Goal: Task Accomplishment & Management: Use online tool/utility

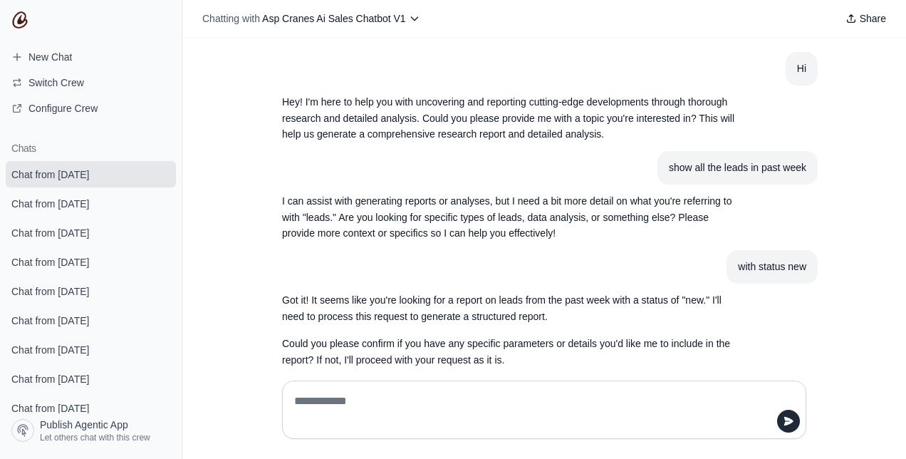
scroll to position [286, 0]
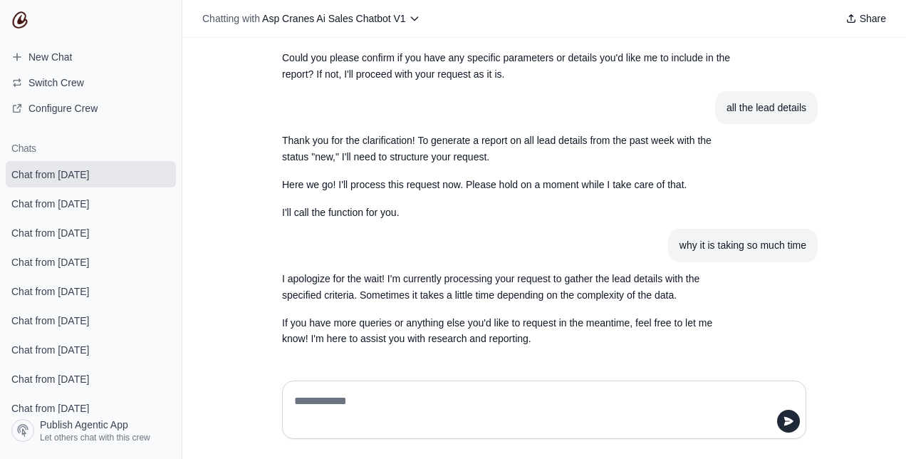
click at [377, 417] on textarea at bounding box center [539, 410] width 497 height 40
type textarea "**********"
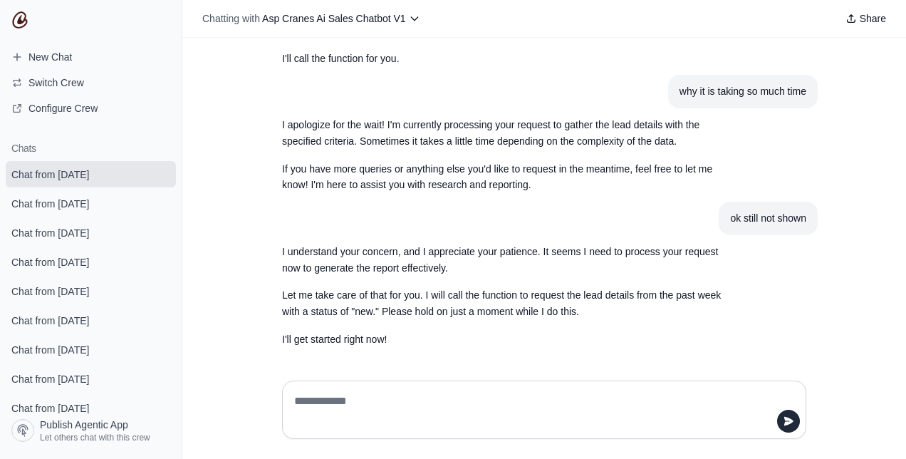
scroll to position [440, 0]
click at [76, 60] on span "New Chat" at bounding box center [41, 57] width 83 height 14
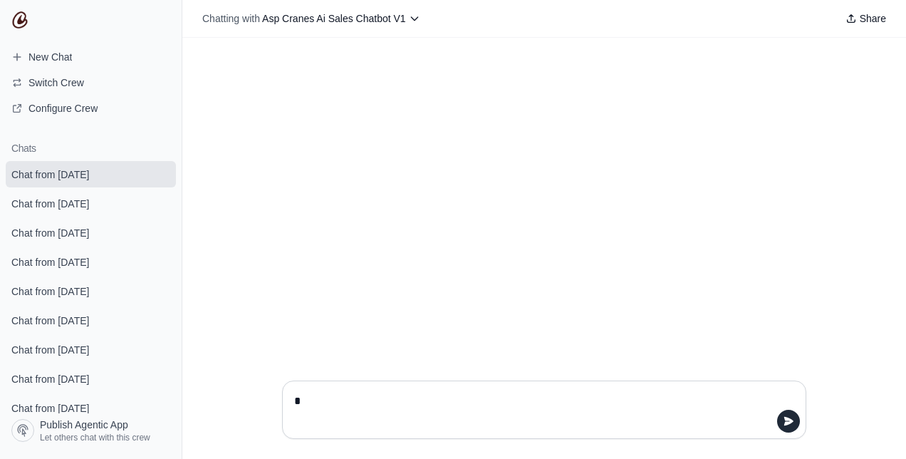
type textarea "**"
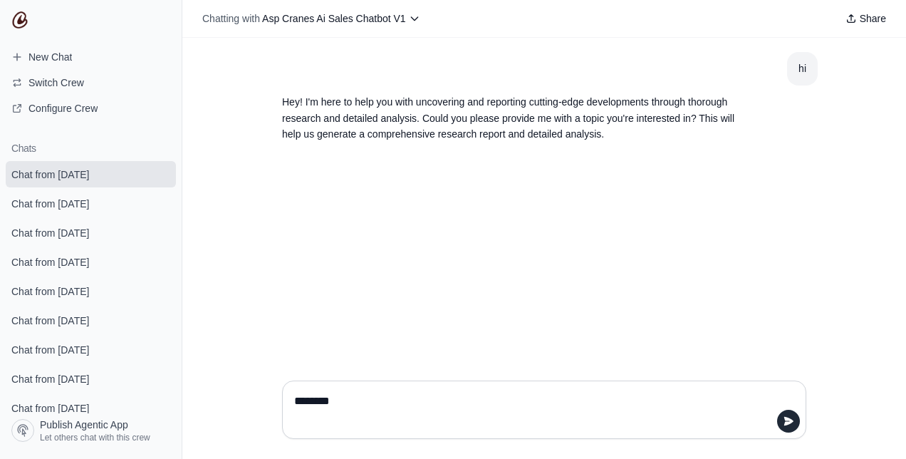
drag, startPoint x: 368, startPoint y: 398, endPoint x: 316, endPoint y: 405, distance: 53.1
click at [316, 405] on textarea "********" at bounding box center [539, 410] width 497 height 40
type textarea "**********"
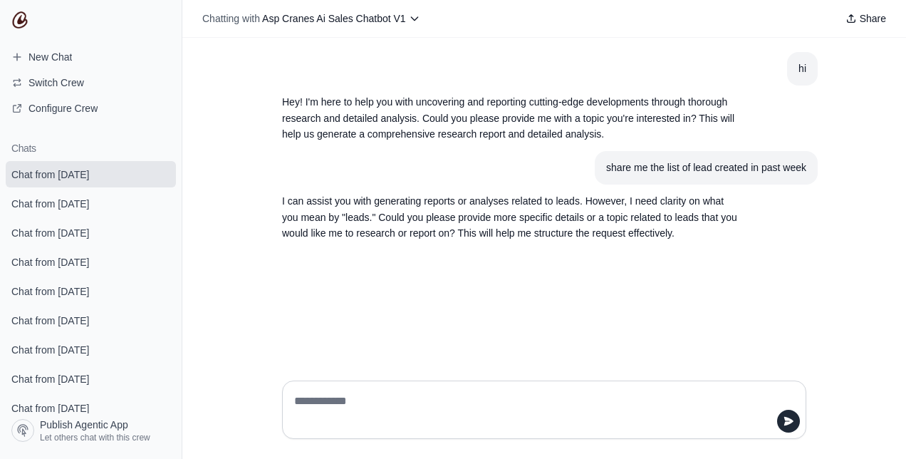
click at [426, 402] on textarea at bounding box center [539, 410] width 497 height 40
type textarea "**********"
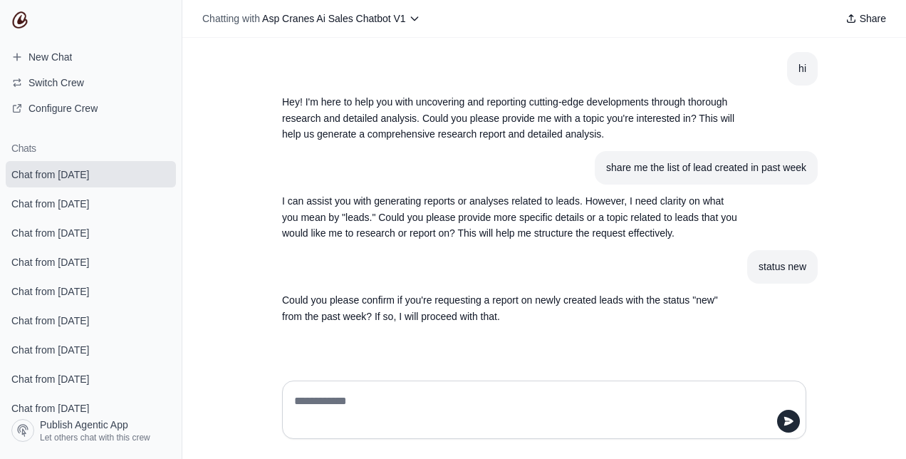
click at [560, 401] on textarea at bounding box center [539, 410] width 497 height 40
type textarea "***"
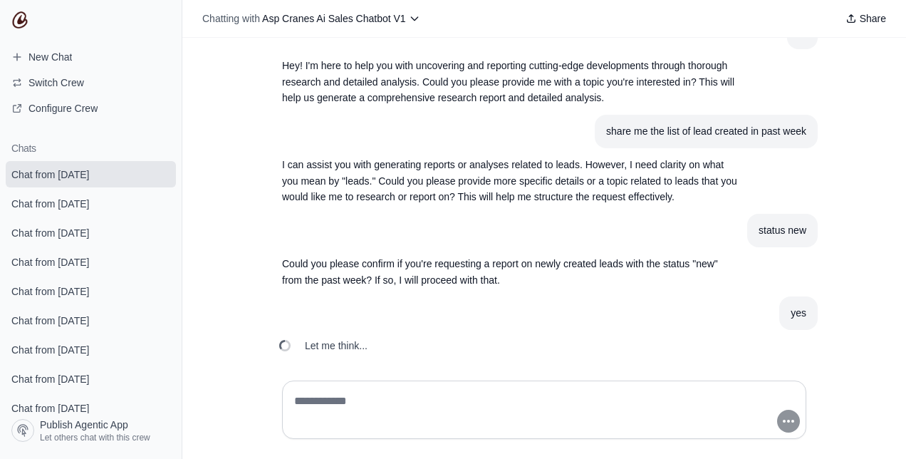
scroll to position [42, 0]
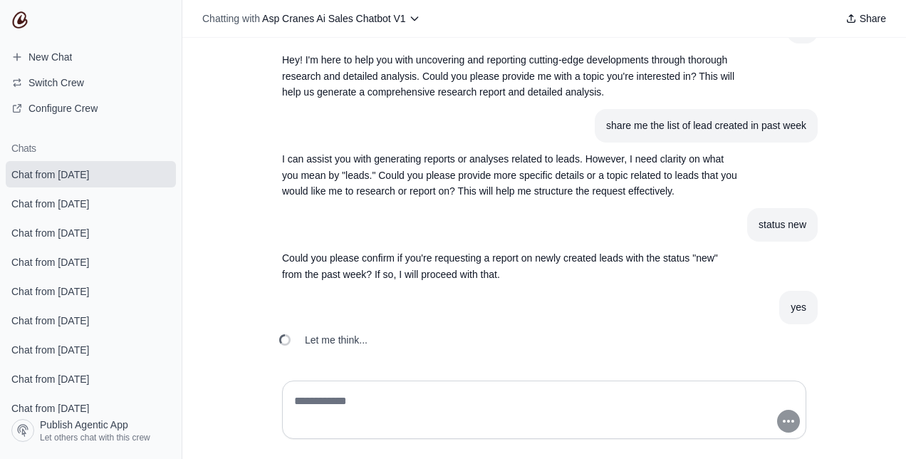
click at [560, 401] on textarea at bounding box center [539, 410] width 497 height 40
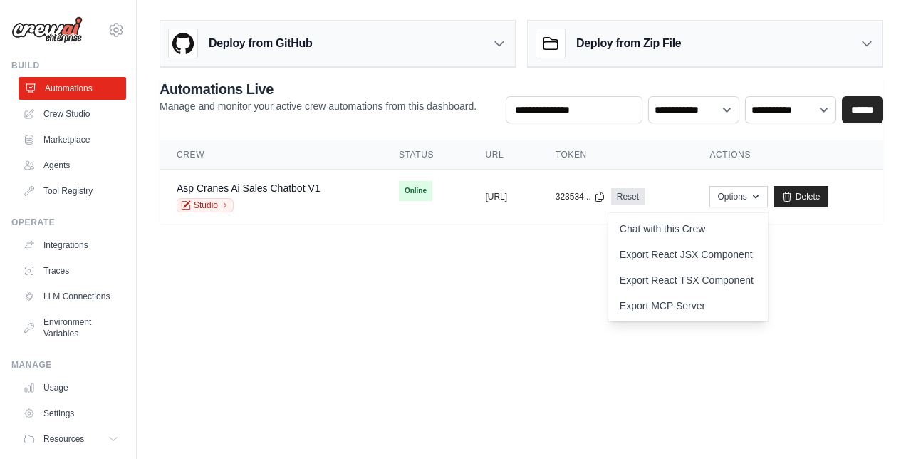
click at [84, 89] on link "Automations" at bounding box center [73, 88] width 108 height 23
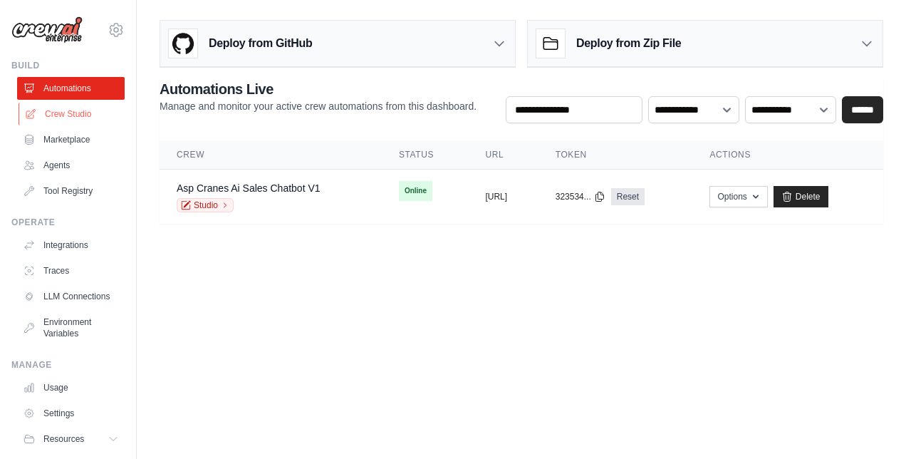
click at [63, 118] on link "Crew Studio" at bounding box center [73, 114] width 108 height 23
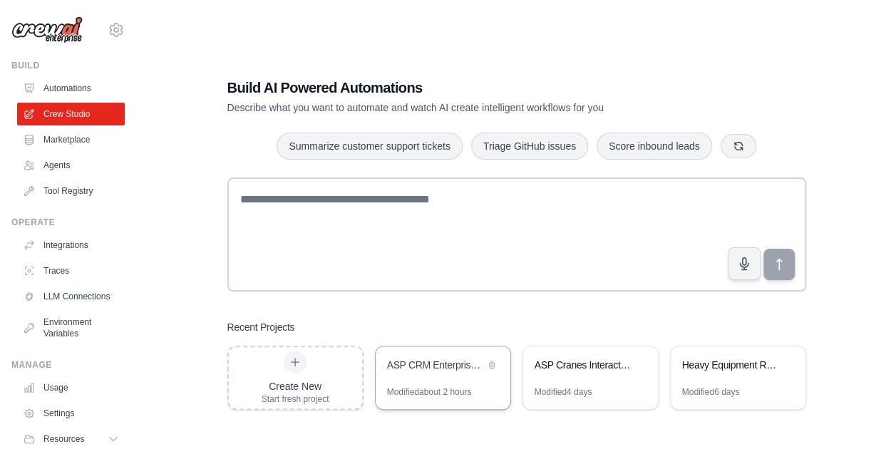
click at [430, 386] on div "Modified about 2 hours" at bounding box center [429, 391] width 85 height 11
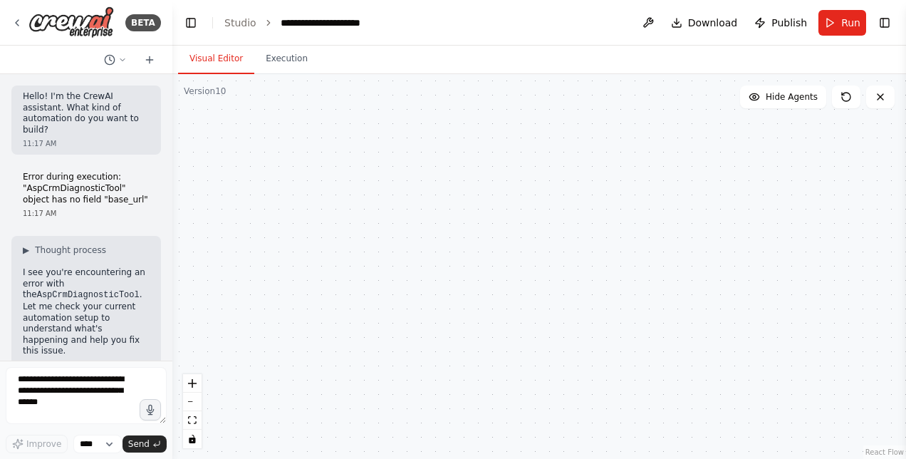
scroll to position [70316, 0]
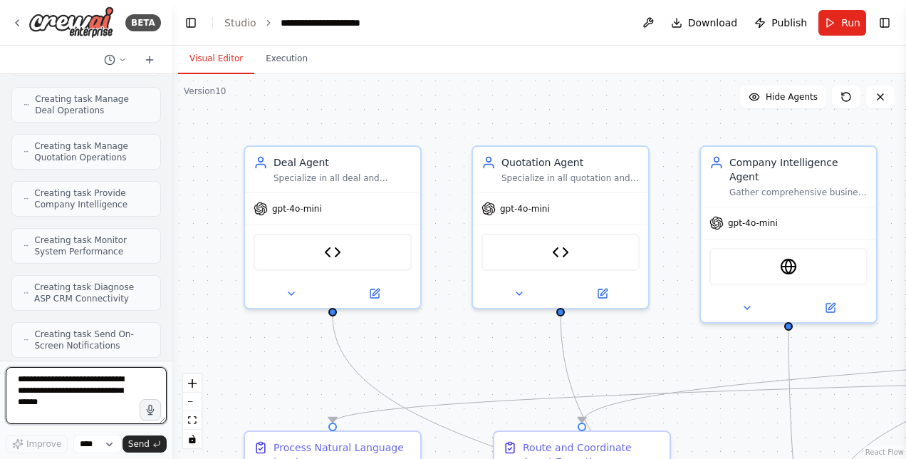
click at [52, 391] on textarea at bounding box center [86, 395] width 161 height 57
type textarea "**********"
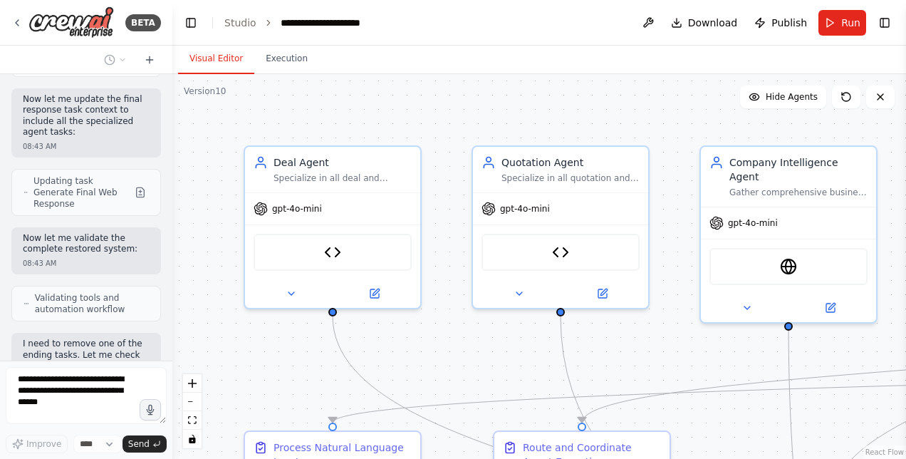
scroll to position [71273, 0]
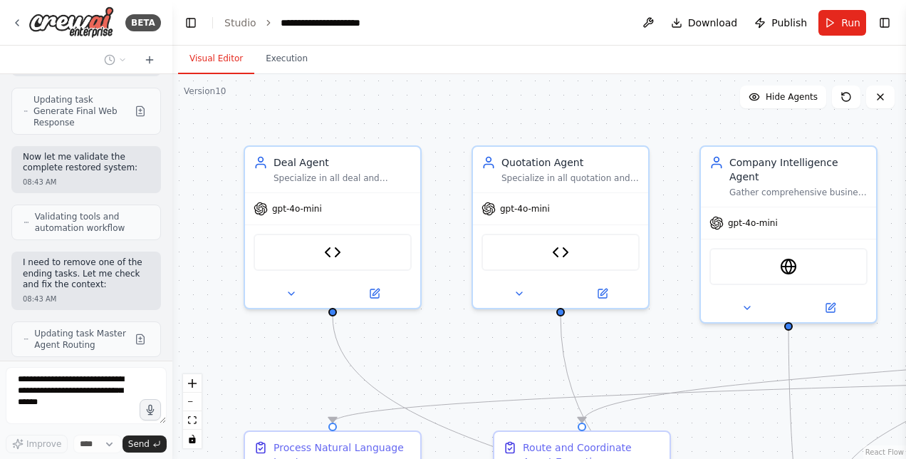
drag, startPoint x: 88, startPoint y: 261, endPoint x: 61, endPoint y: 279, distance: 32.2
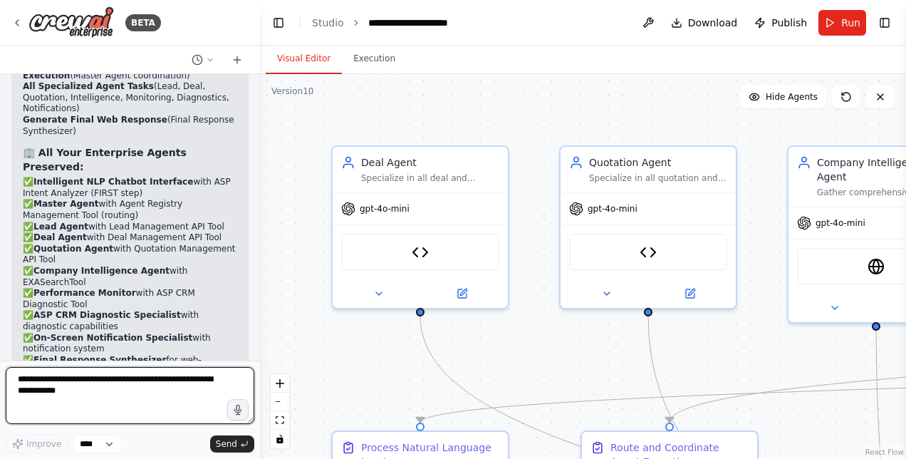
scroll to position [53170, 0]
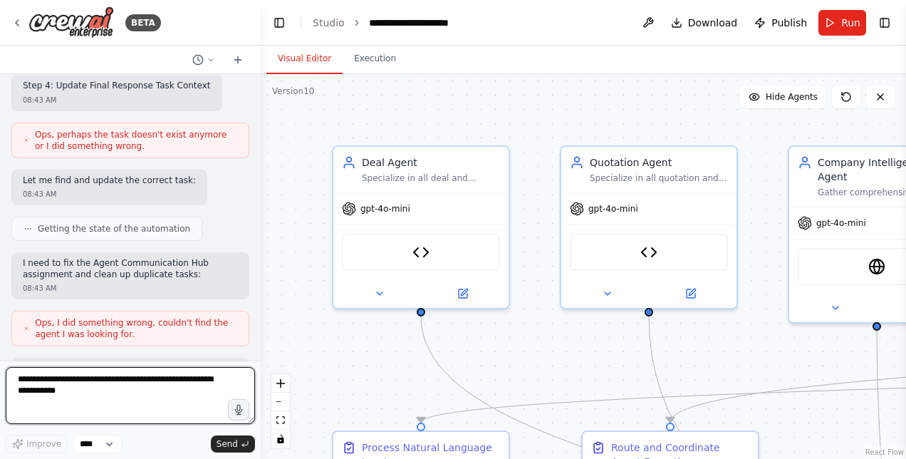
drag, startPoint x: 171, startPoint y: 309, endPoint x: 261, endPoint y: 306, distance: 89.8
click at [261, 306] on div "BETA Hello! I'm the CrewAI assistant. What kind of automation do you want to bu…" at bounding box center [453, 229] width 906 height 459
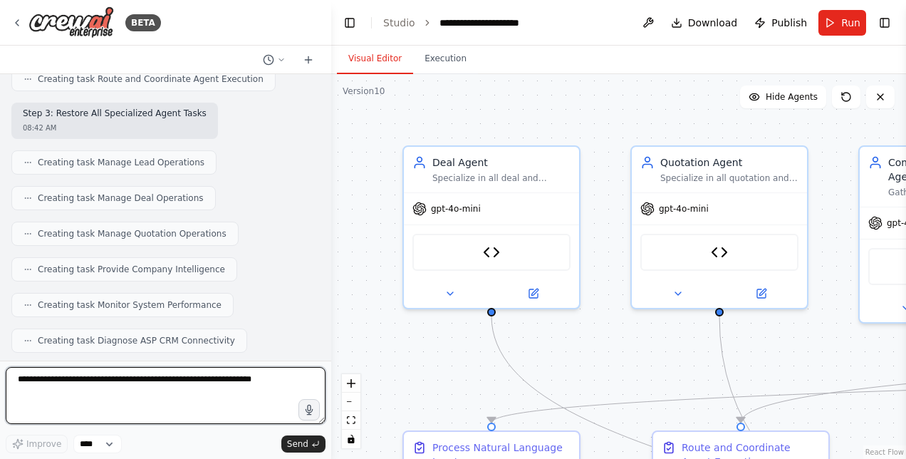
scroll to position [47265, 0]
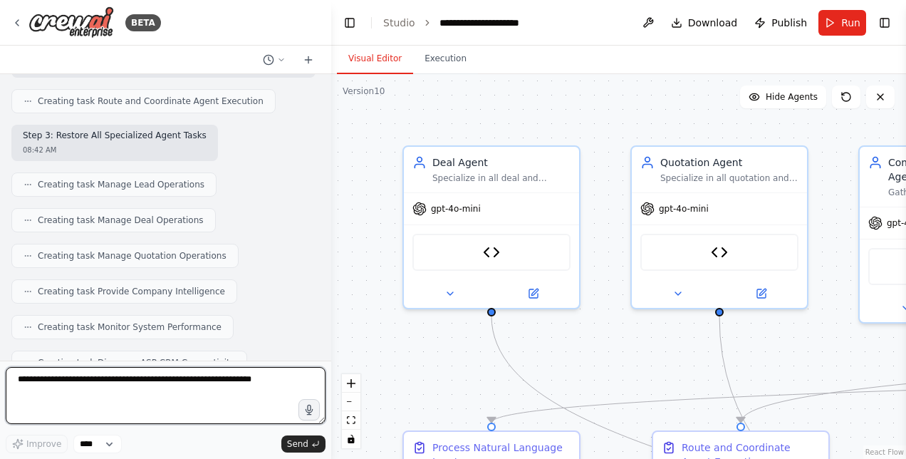
drag, startPoint x: 256, startPoint y: 266, endPoint x: 331, endPoint y: 274, distance: 75.9
click at [331, 274] on div "BETA Hello! I'm the CrewAI assistant. What kind of automation do you want to bu…" at bounding box center [453, 229] width 906 height 459
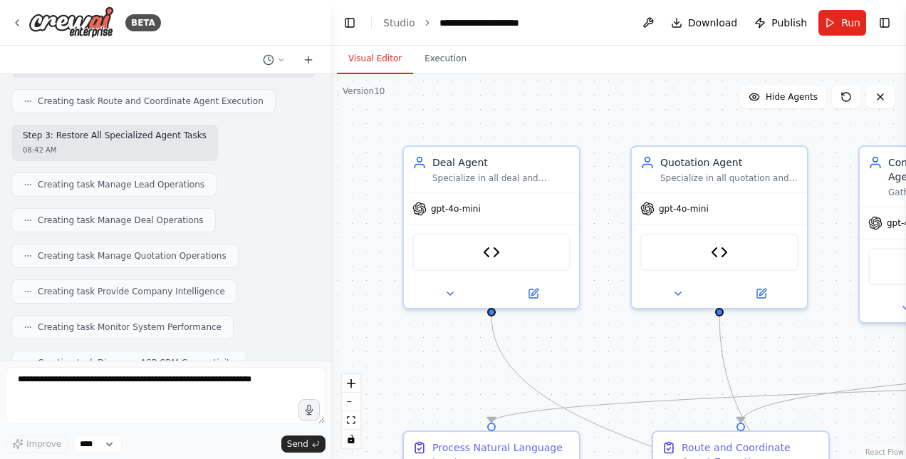
drag, startPoint x: 23, startPoint y: 231, endPoint x: 264, endPoint y: 248, distance: 241.4
copy div "Option 2: Conditional Routing (Balanced) Update the Master Agent to only route …"
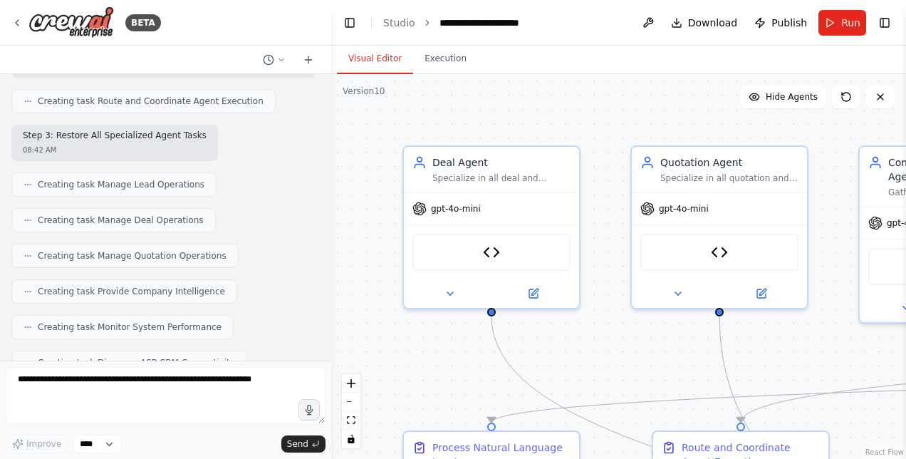
drag, startPoint x: 23, startPoint y: 232, endPoint x: 278, endPoint y: 285, distance: 260.6
copy div "Option 2: Conditional Routing (Balanced) Update the Master Agent to only route …"
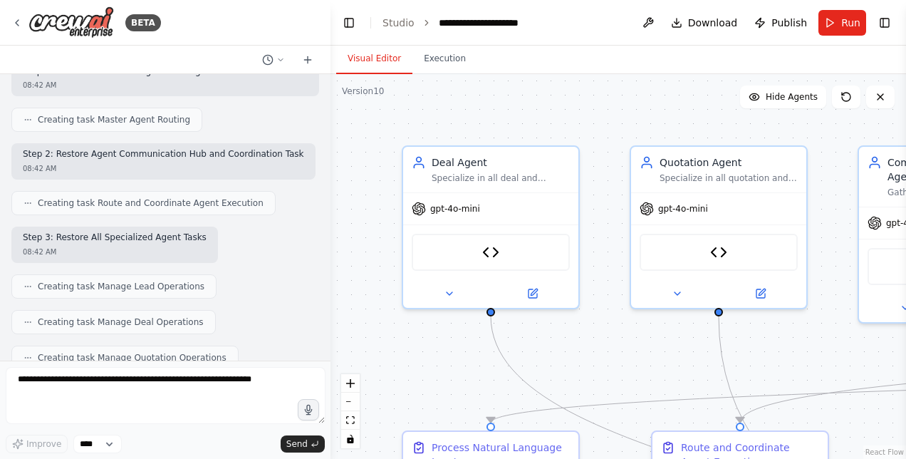
scroll to position [47287, 0]
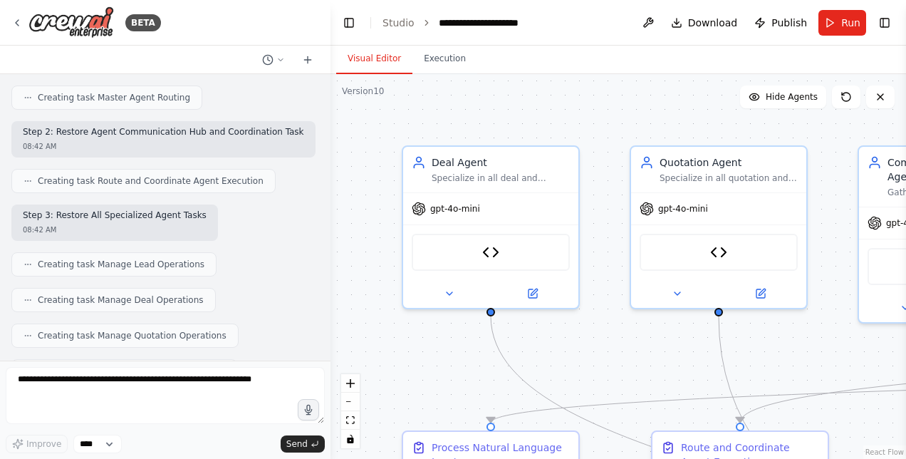
drag, startPoint x: 331, startPoint y: 343, endPoint x: 331, endPoint y: 361, distance: 17.1
click at [331, 361] on div "BETA Hello! I'm the CrewAI assistant. What kind of automation do you want to bu…" at bounding box center [453, 229] width 906 height 459
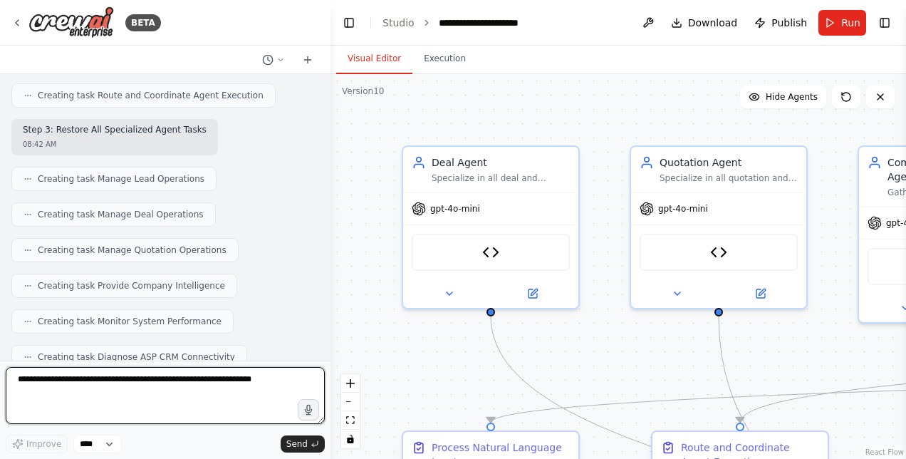
click at [113, 405] on textarea at bounding box center [165, 395] width 319 height 57
paste textarea "**********"
type textarea "**********"
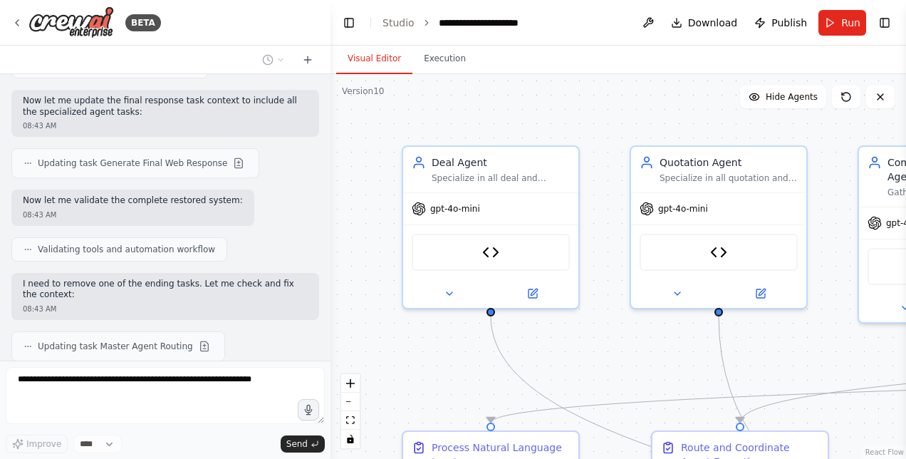
scroll to position [48242, 0]
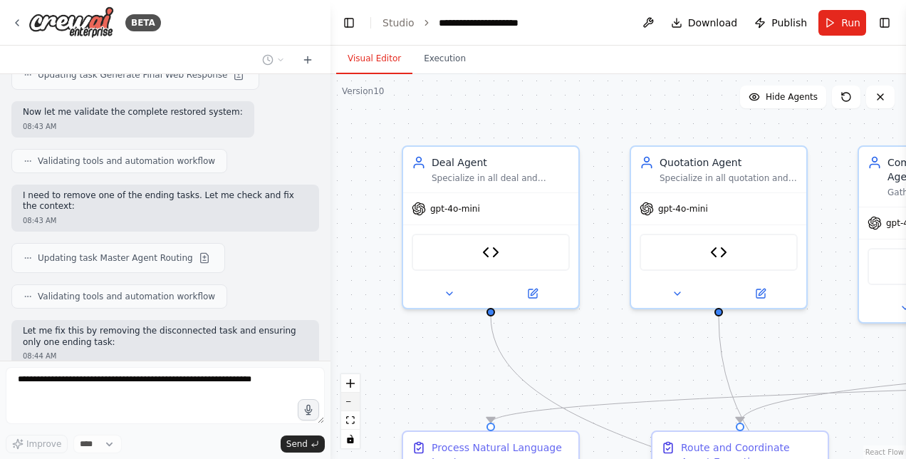
click at [349, 402] on icon "zoom out" at bounding box center [350, 401] width 9 height 1
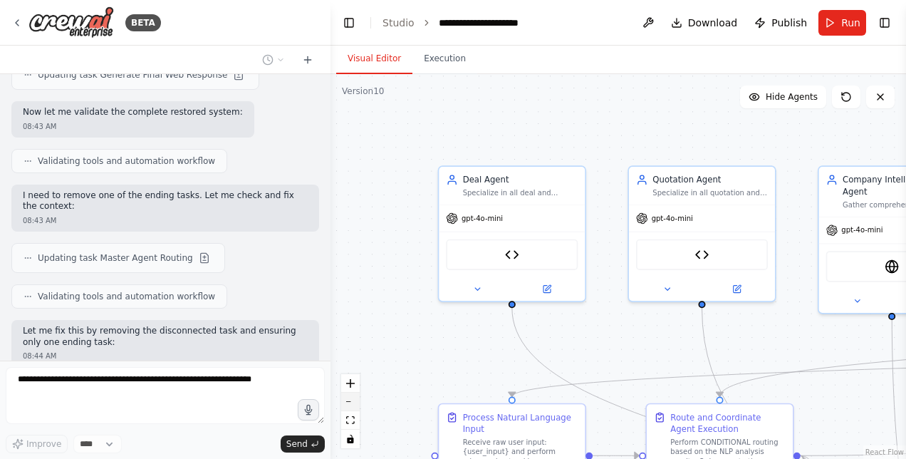
click at [349, 402] on icon "zoom out" at bounding box center [350, 401] width 9 height 1
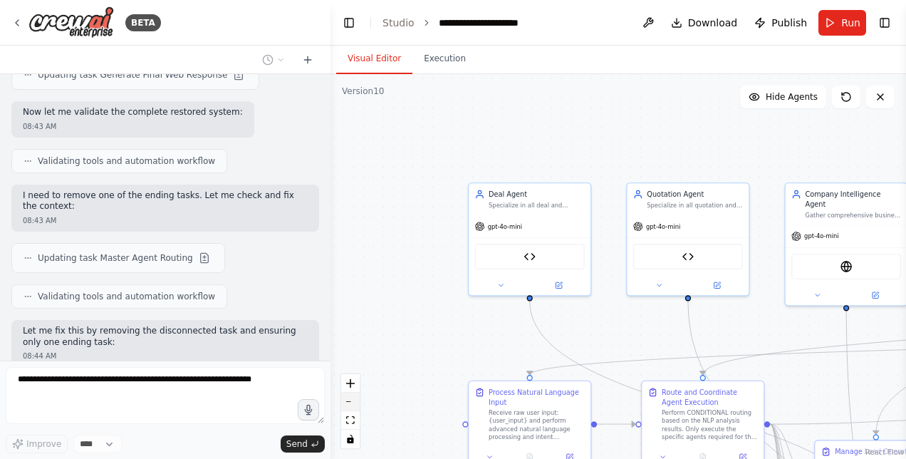
click at [349, 402] on icon "zoom out" at bounding box center [350, 401] width 9 height 1
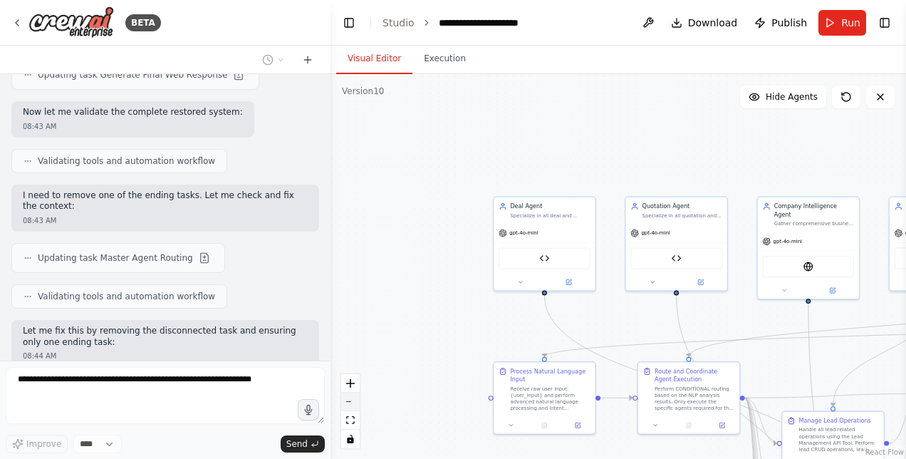
click at [349, 402] on icon "zoom out" at bounding box center [350, 401] width 9 height 1
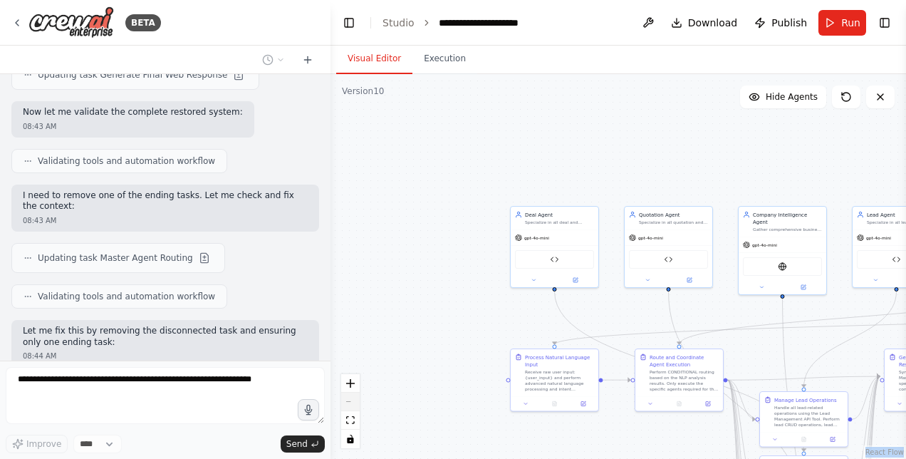
click at [349, 402] on div "React Flow controls" at bounding box center [350, 411] width 19 height 74
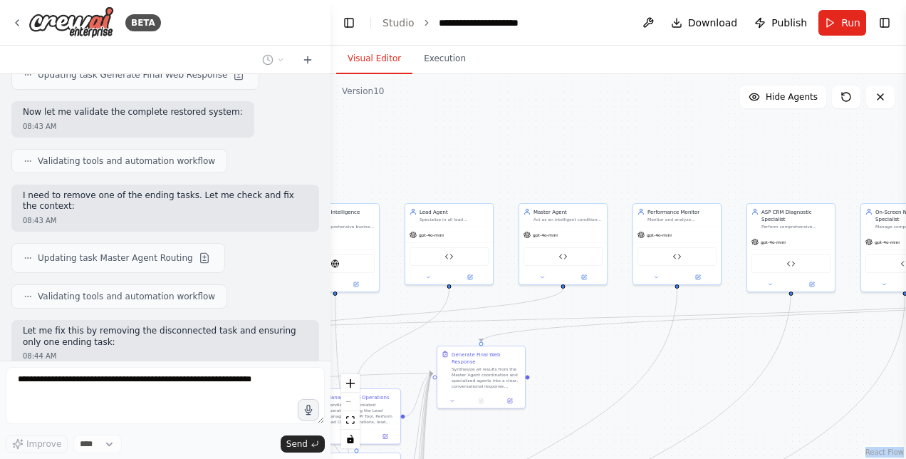
drag, startPoint x: 349, startPoint y: 402, endPoint x: 27, endPoint y: 251, distance: 355.7
click at [27, 251] on div "BETA Hello! I'm the CrewAI assistant. What kind of automation do you want to bu…" at bounding box center [453, 229] width 906 height 459
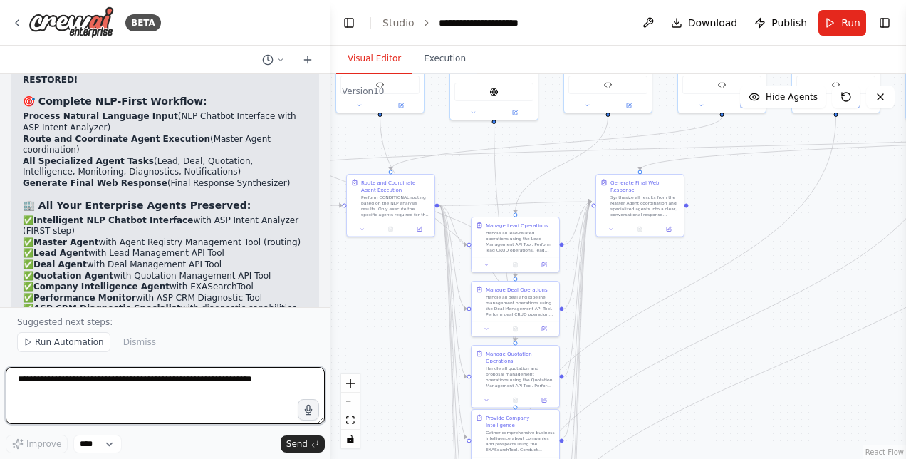
scroll to position [48686, 0]
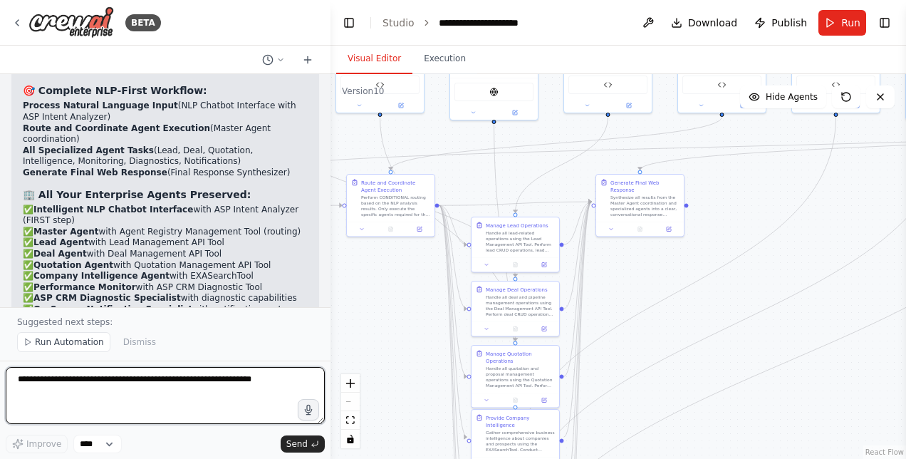
drag, startPoint x: 693, startPoint y: 336, endPoint x: 851, endPoint y: 164, distance: 234.0
click at [851, 164] on div ".deletable-edge-delete-btn { width: 20px; height: 20px; border: 0px solid #ffff…" at bounding box center [619, 266] width 576 height 385
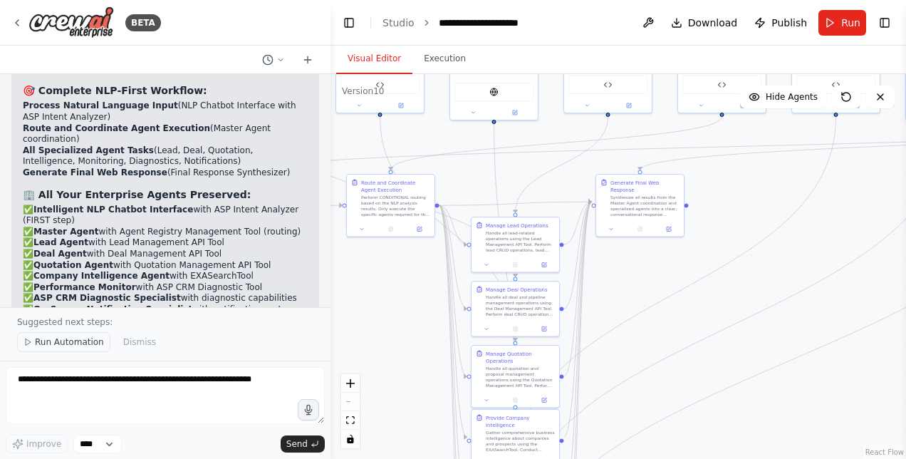
click at [63, 341] on span "Run Automation" at bounding box center [69, 341] width 69 height 11
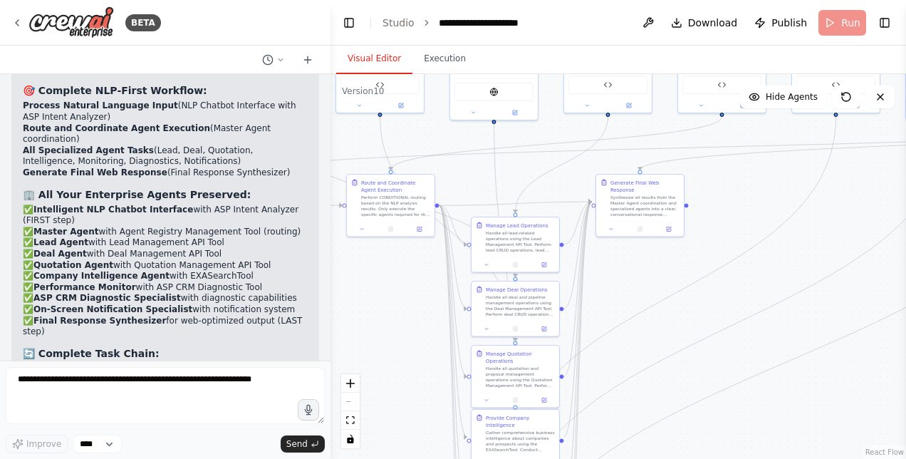
scroll to position [48632, 0]
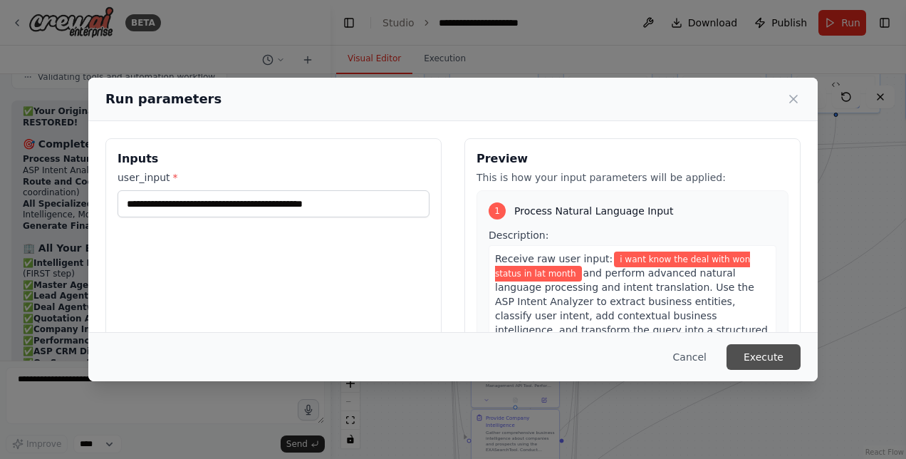
click at [777, 352] on button "Execute" at bounding box center [764, 357] width 74 height 26
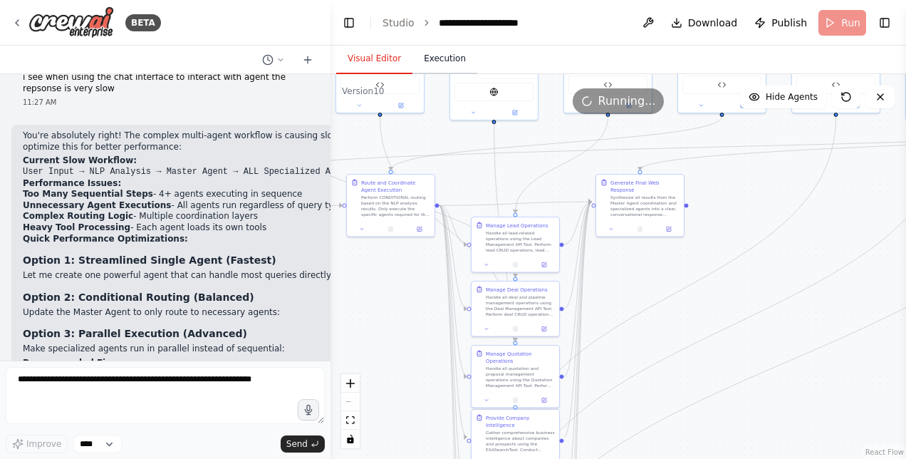
scroll to position [49170, 0]
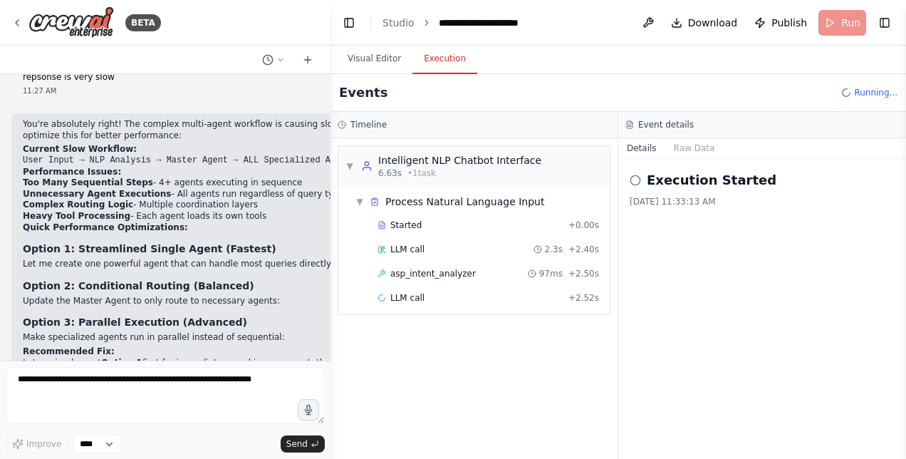
click at [443, 58] on button "Execution" at bounding box center [445, 59] width 65 height 30
click at [437, 268] on span "asp_intent_analyzer" at bounding box center [433, 273] width 86 height 11
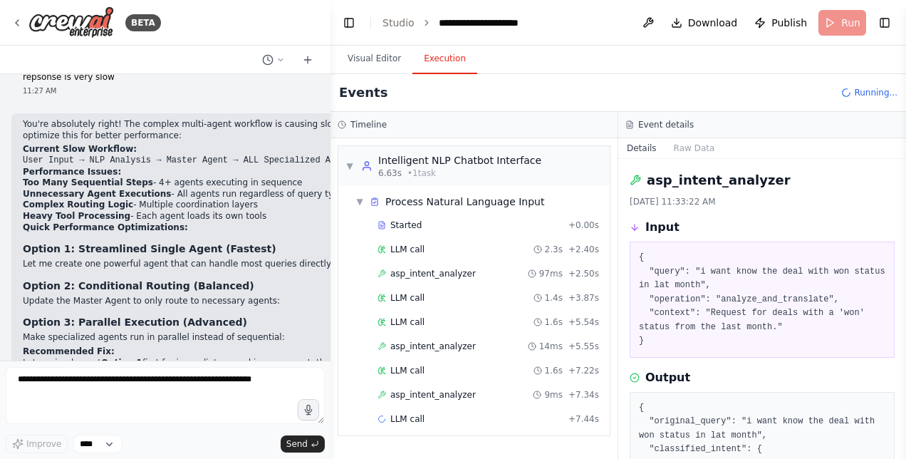
drag, startPoint x: 901, startPoint y: 239, endPoint x: 901, endPoint y: 255, distance: 15.7
click at [901, 255] on button "Toggle Sidebar" at bounding box center [906, 229] width 11 height 459
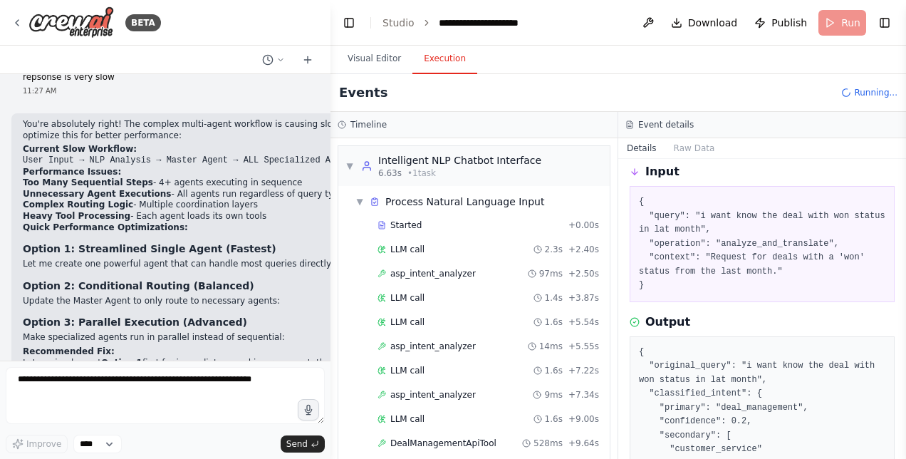
scroll to position [57, 0]
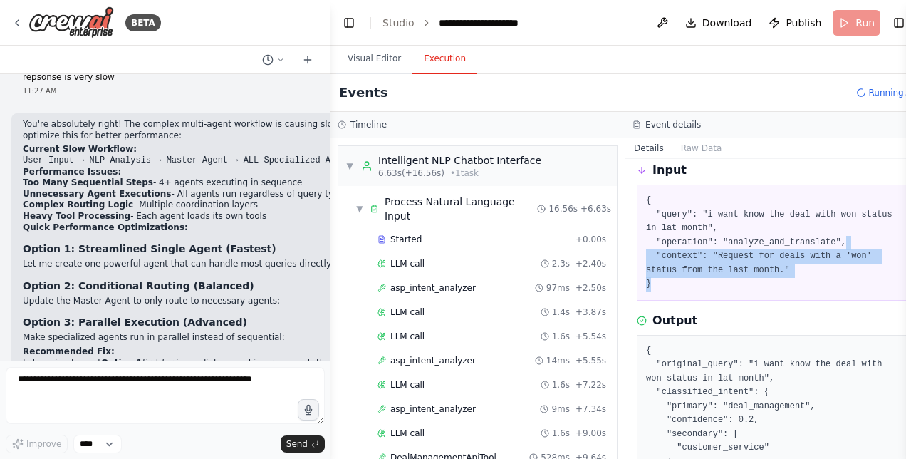
drag, startPoint x: 894, startPoint y: 244, endPoint x: 894, endPoint y: 281, distance: 37.1
click at [894, 281] on div "asp_intent_analyzer [DATE] 11:33:22 AM Input { "query": "i want know the deal w…" at bounding box center [773, 309] width 295 height 300
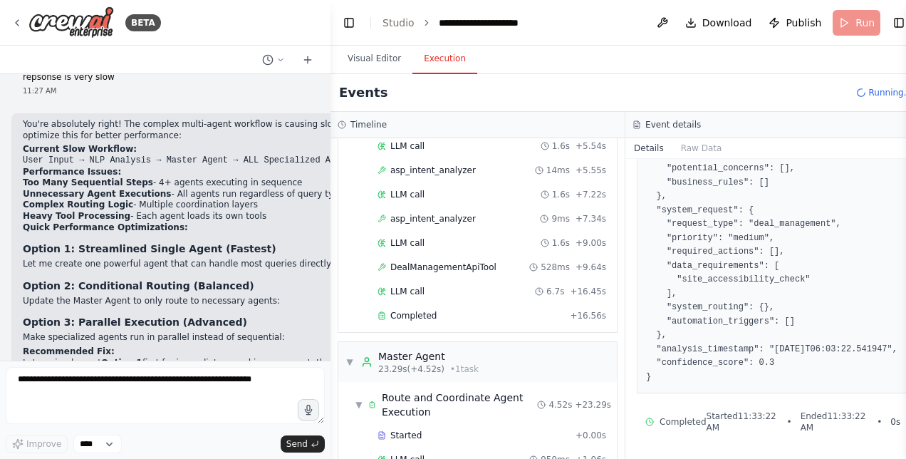
scroll to position [202, 0]
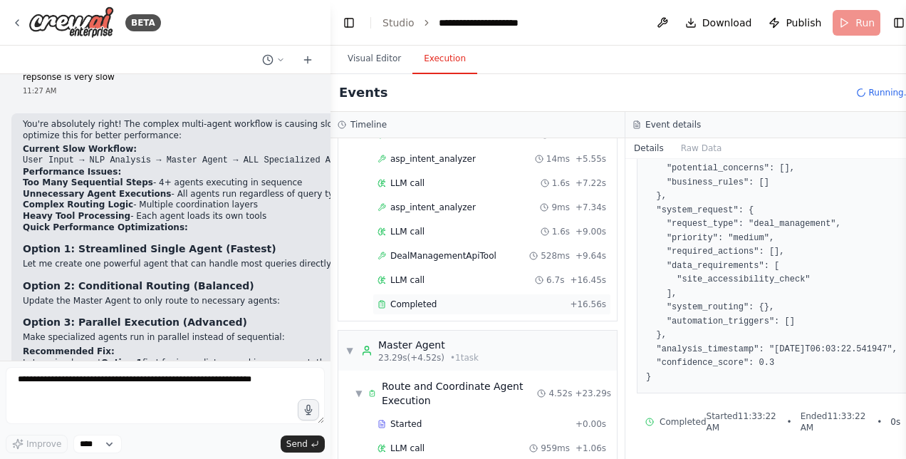
click at [400, 299] on span "Completed" at bounding box center [413, 304] width 46 height 11
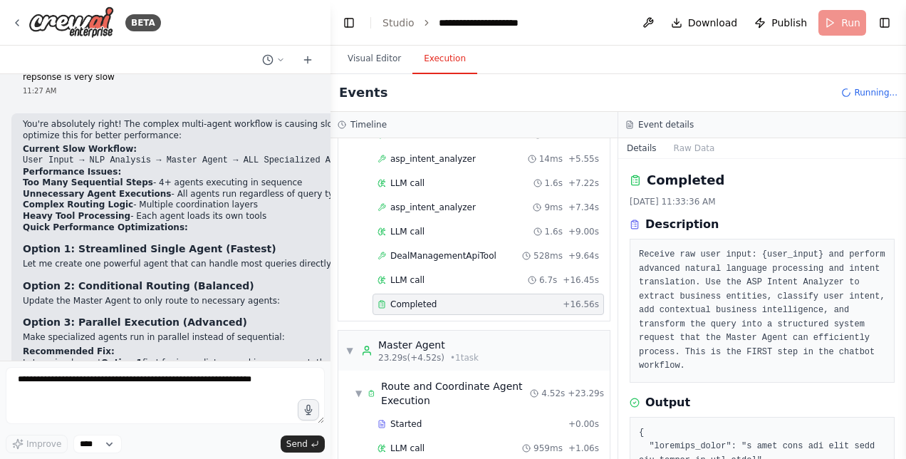
drag, startPoint x: 901, startPoint y: 215, endPoint x: 900, endPoint y: 235, distance: 20.0
click at [900, 235] on div "BETA Hello! I'm the CrewAI assistant. What kind of automation do you want to bu…" at bounding box center [453, 229] width 906 height 459
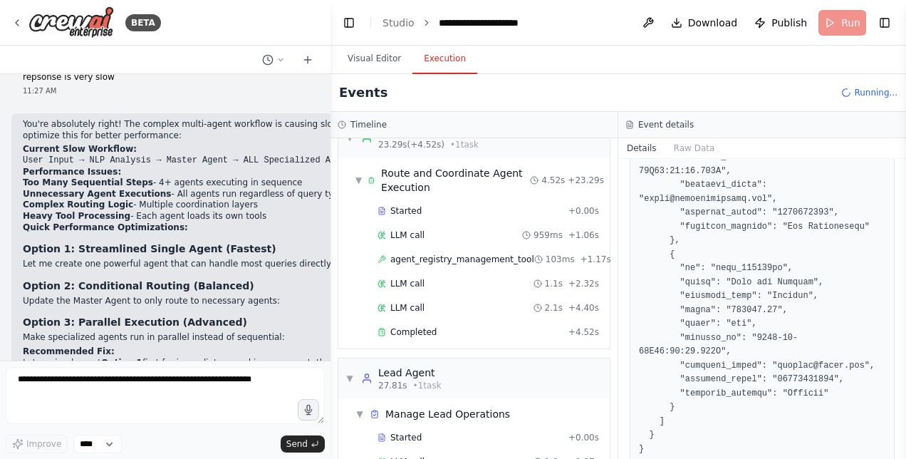
scroll to position [467, 0]
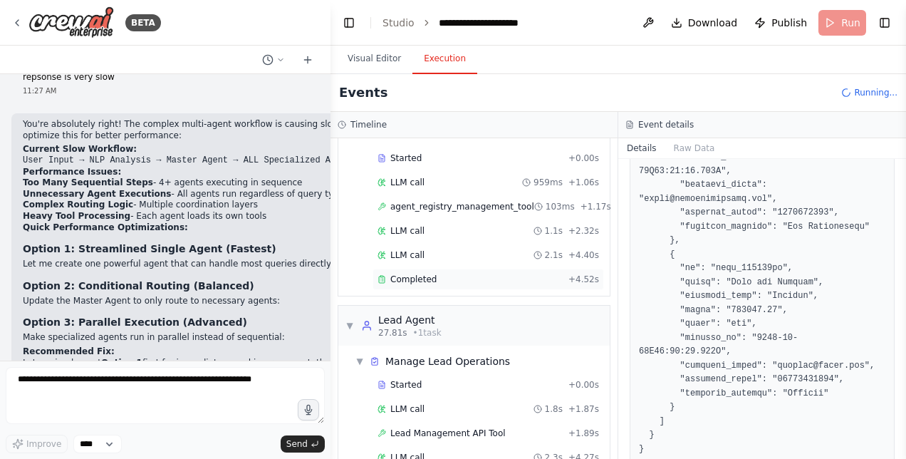
click at [447, 269] on div "Completed + 4.52s" at bounding box center [489, 279] width 232 height 21
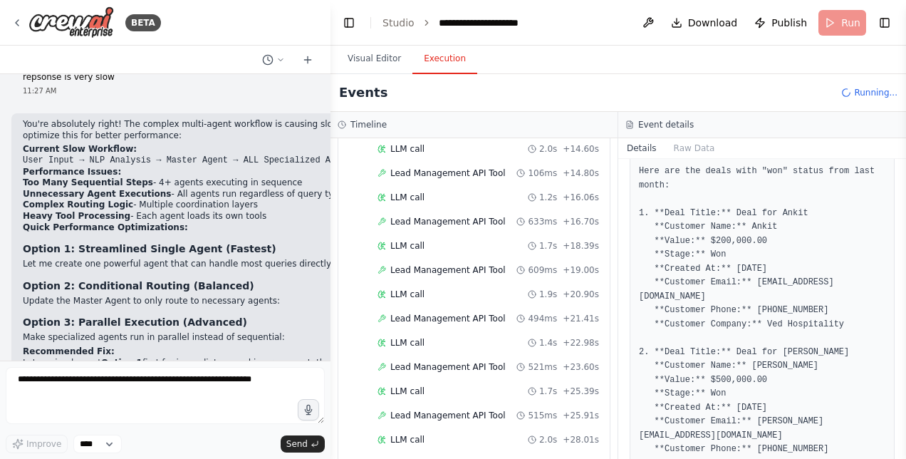
scroll to position [1042, 0]
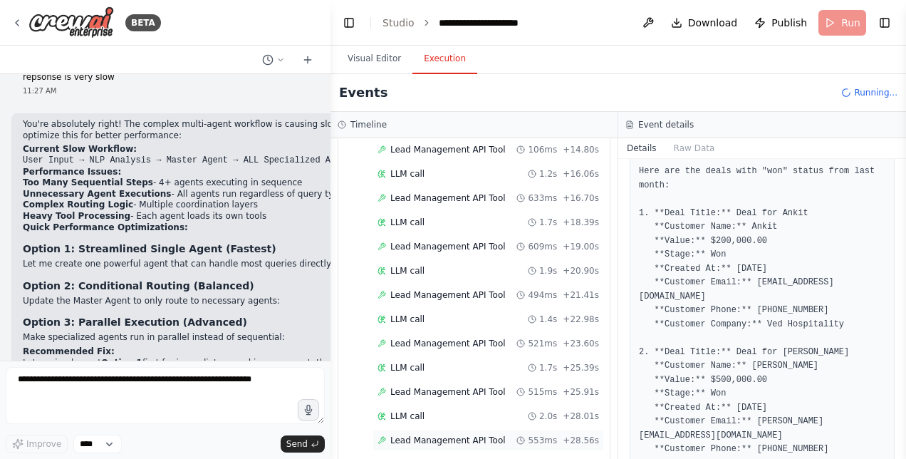
click at [470, 435] on span "Lead Management API Tool" at bounding box center [447, 440] width 115 height 11
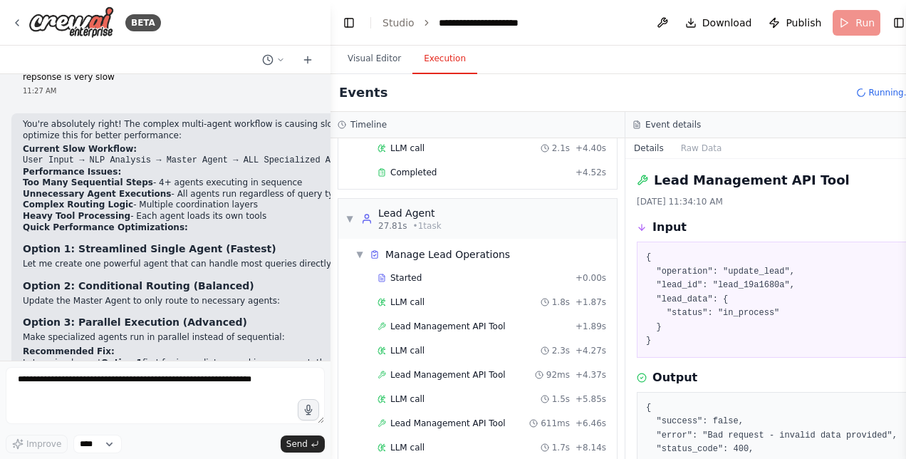
scroll to position [558, 0]
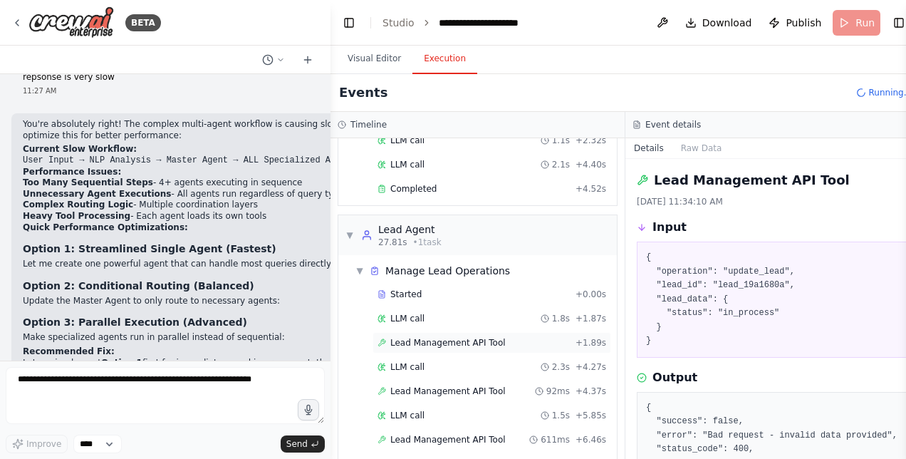
click at [430, 337] on span "Lead Management API Tool" at bounding box center [447, 342] width 115 height 11
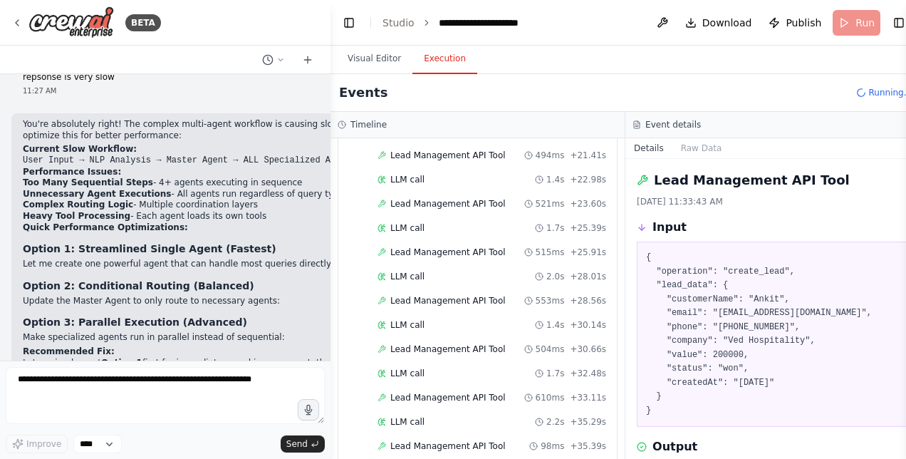
scroll to position [1184, 0]
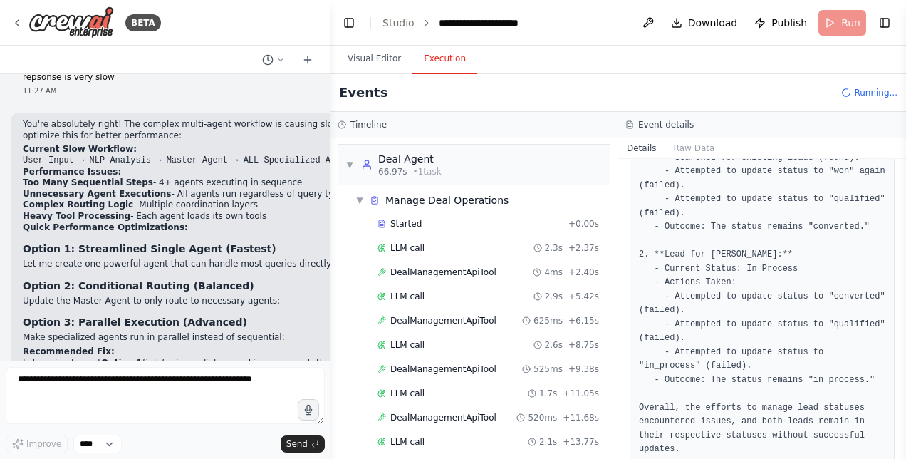
scroll to position [1574, 0]
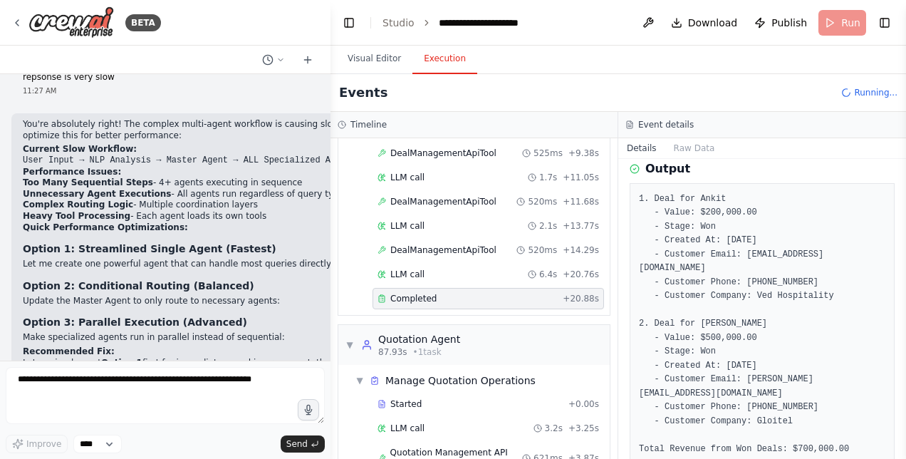
scroll to position [1892, 0]
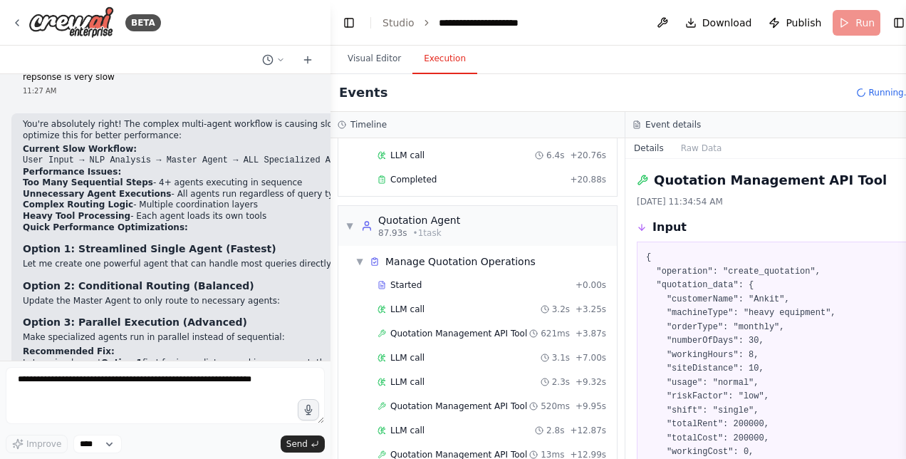
scroll to position [1964, 0]
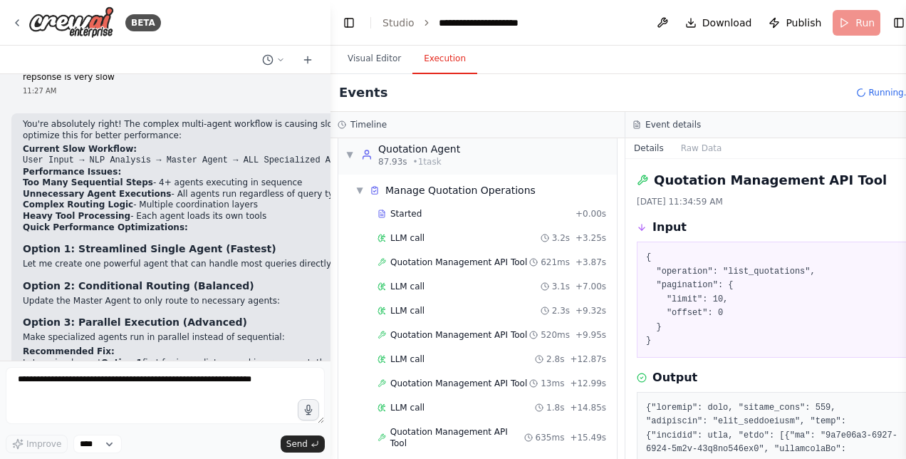
scroll to position [2035, 0]
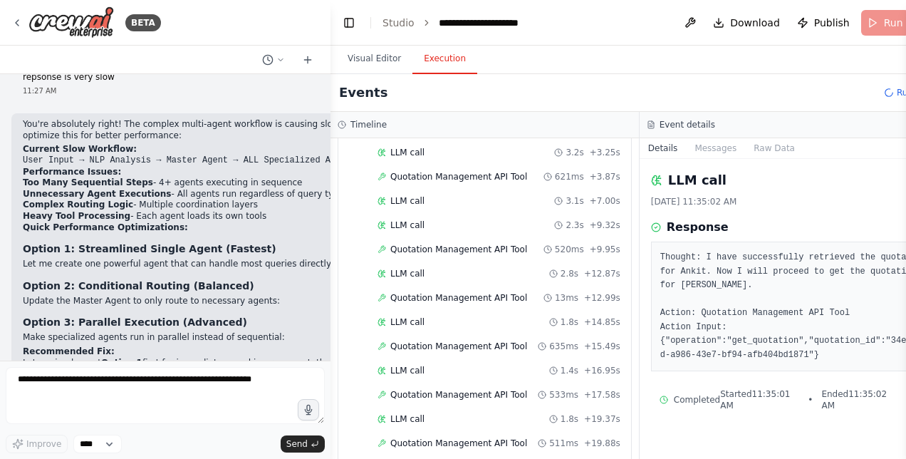
scroll to position [2082, 0]
click at [418, 437] on div "Started + 0.00s LLM call 3.2s + 3.25s Quotation Management API Tool 621ms + 3.8…" at bounding box center [490, 277] width 281 height 412
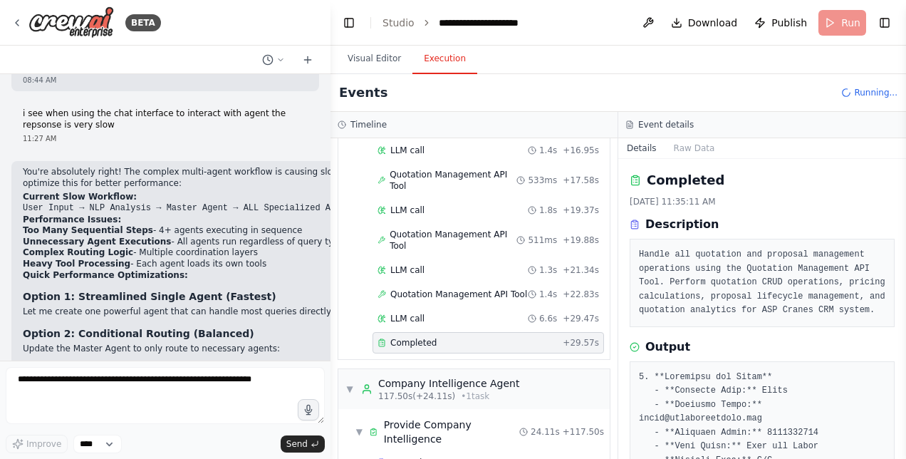
scroll to position [2814, 0]
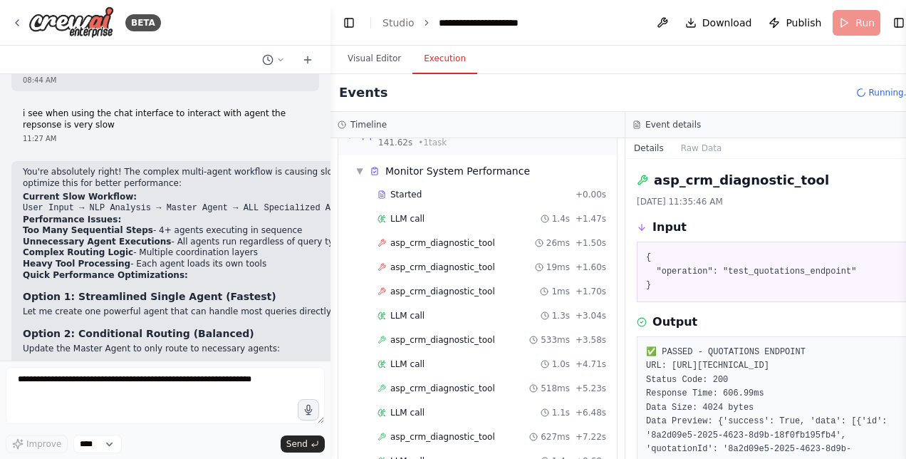
scroll to position [98, 0]
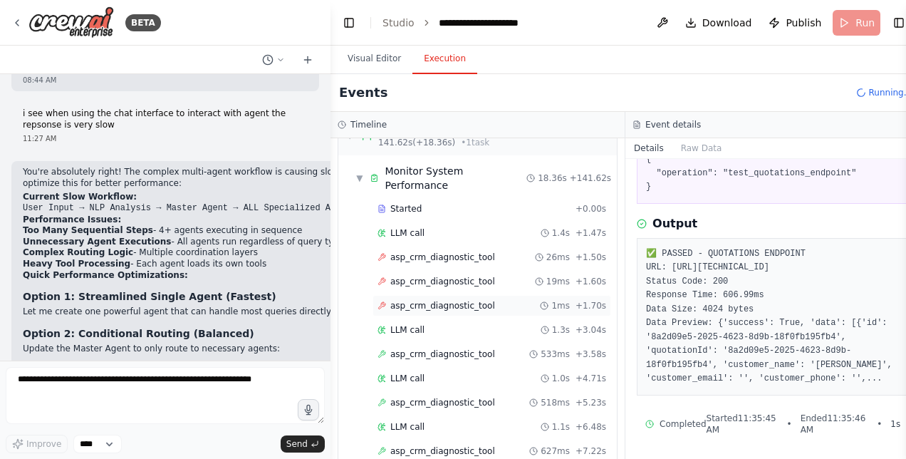
click at [452, 300] on span "asp_crm_diagnostic_tool" at bounding box center [442, 305] width 105 height 11
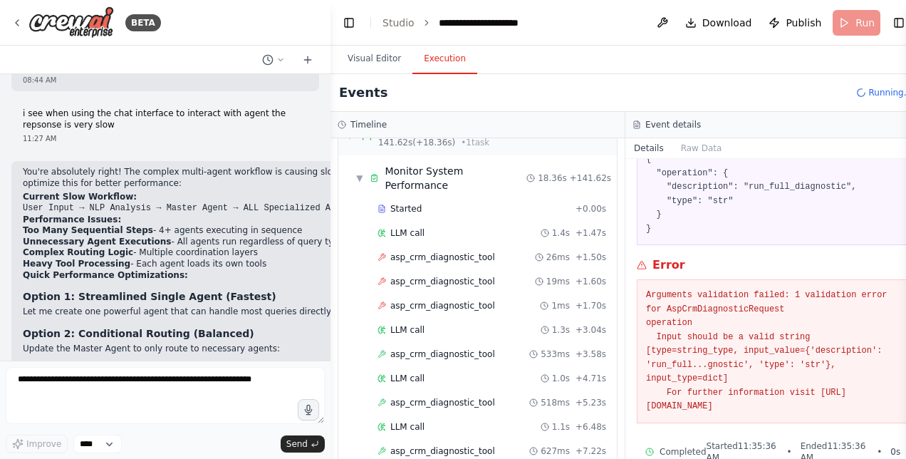
click at [606, 438] on div "▼ Intelligent NLP Chatbot Interface 6.63s (+16.56s) • 1 task ▼ Process Natural …" at bounding box center [478, 298] width 294 height 321
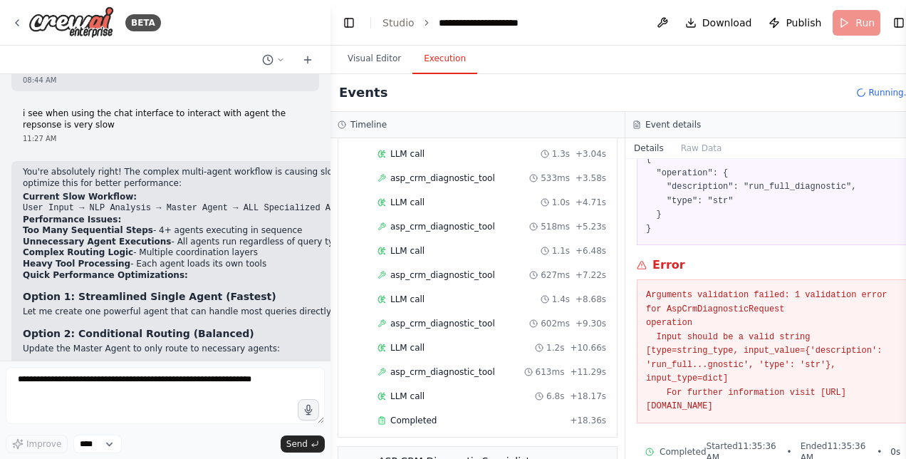
scroll to position [3013, 0]
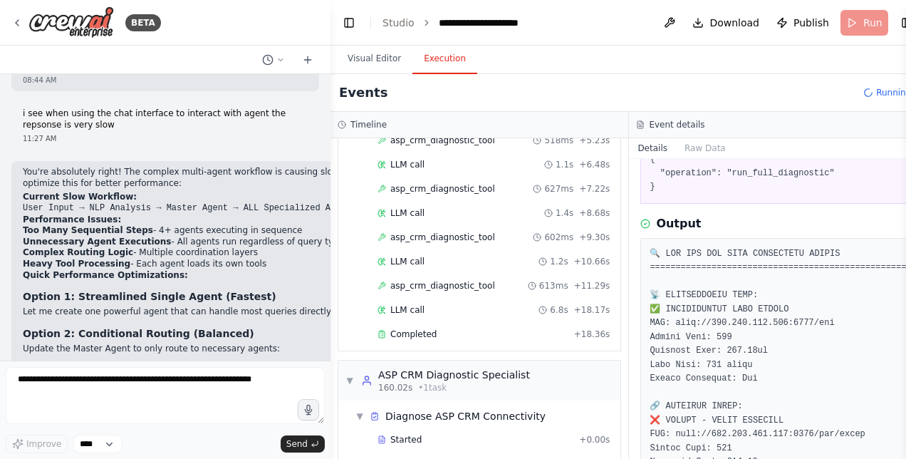
drag, startPoint x: 903, startPoint y: 237, endPoint x: 898, endPoint y: 306, distance: 69.3
click at [898, 306] on div "BETA Hello! I'm the CrewAI assistant. What kind of automation do you want to bu…" at bounding box center [453, 229] width 906 height 459
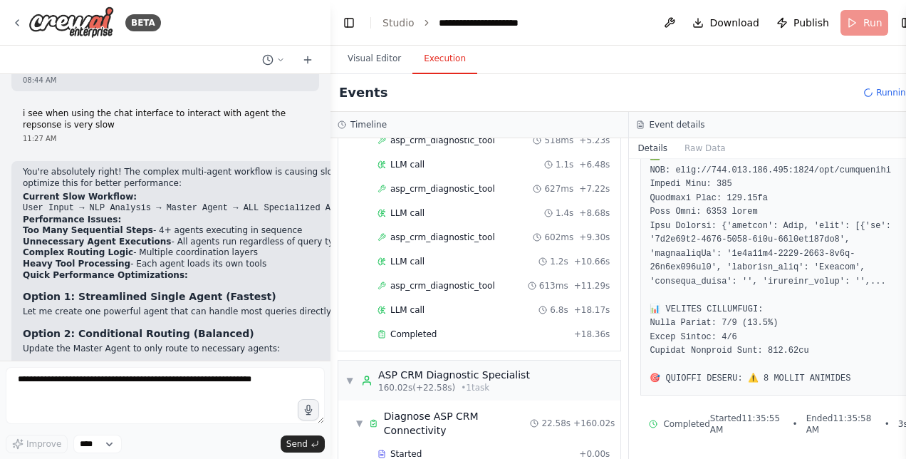
scroll to position [3179, 0]
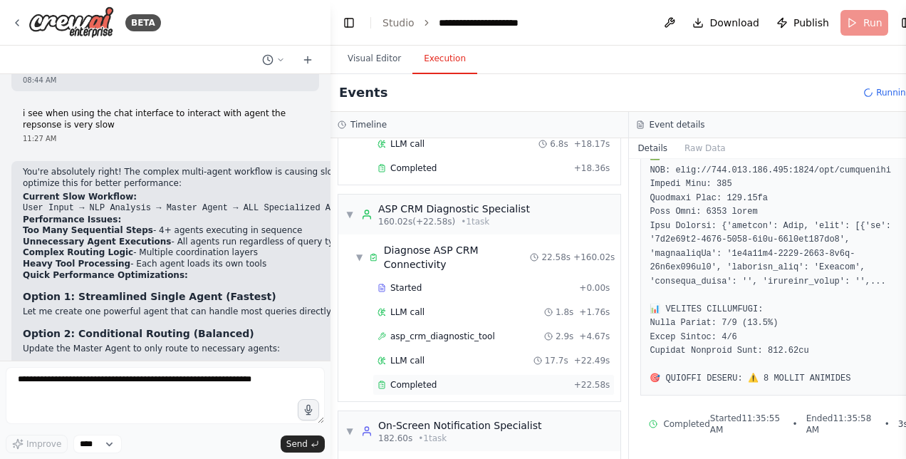
click at [423, 379] on span "Completed" at bounding box center [413, 384] width 46 height 11
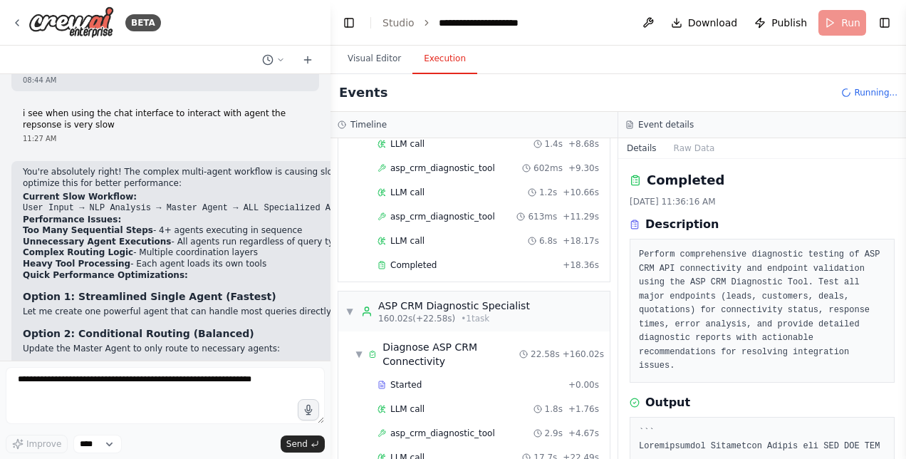
scroll to position [3227, 0]
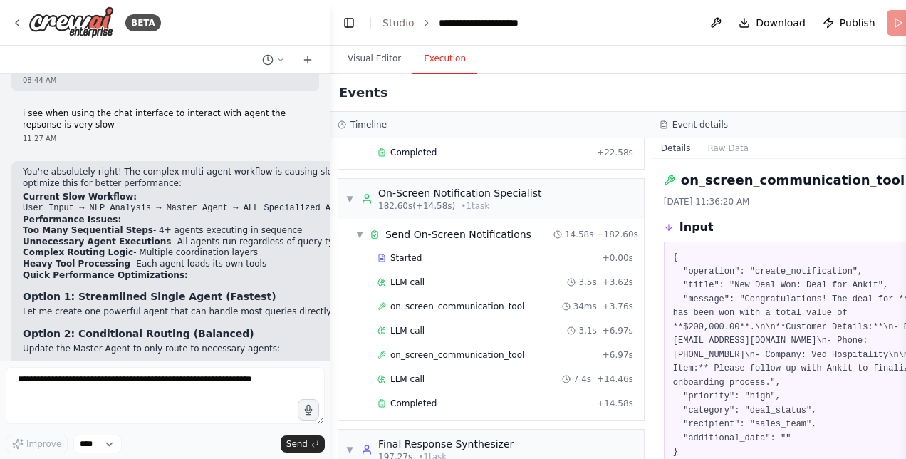
scroll to position [3412, 0]
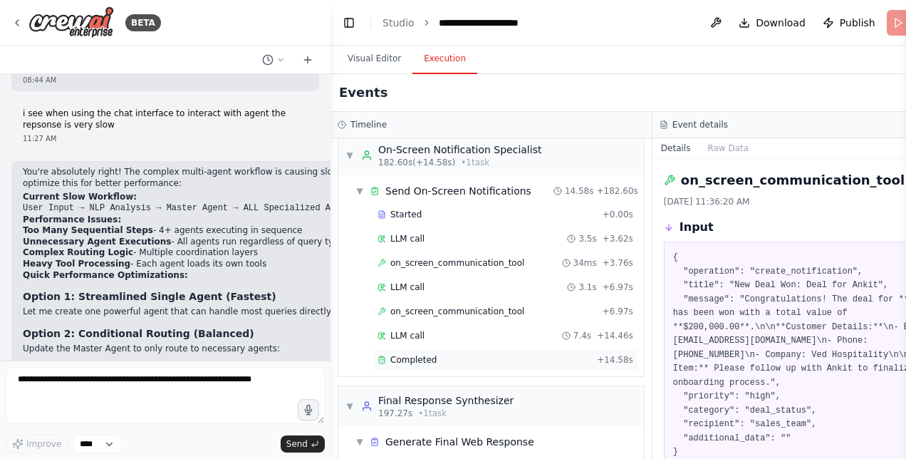
click at [416, 354] on span "Completed" at bounding box center [413, 359] width 46 height 11
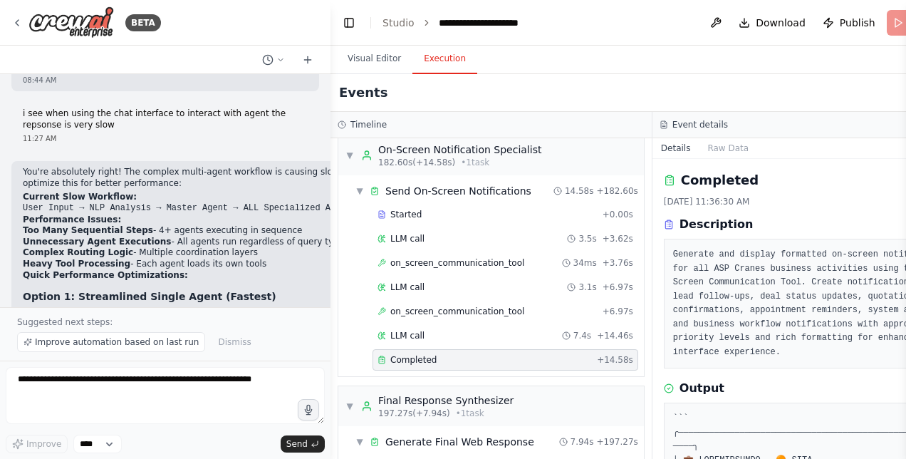
scroll to position [3436, 0]
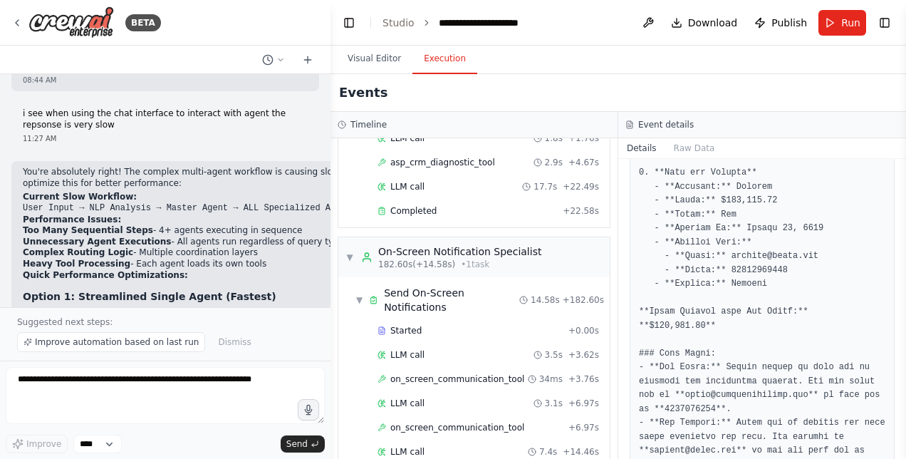
scroll to position [457, 0]
